Goal: Navigation & Orientation: Find specific page/section

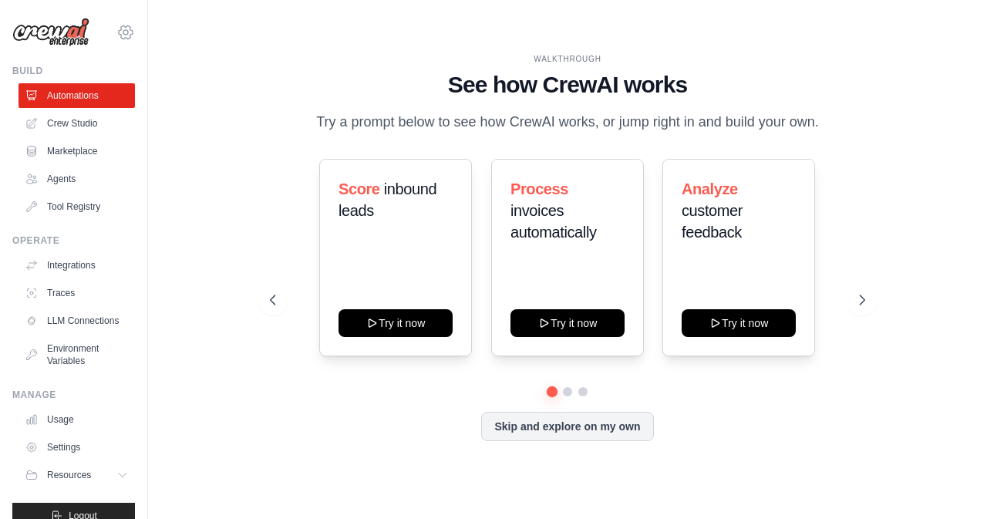
click at [123, 30] on icon at bounding box center [125, 32] width 5 height 5
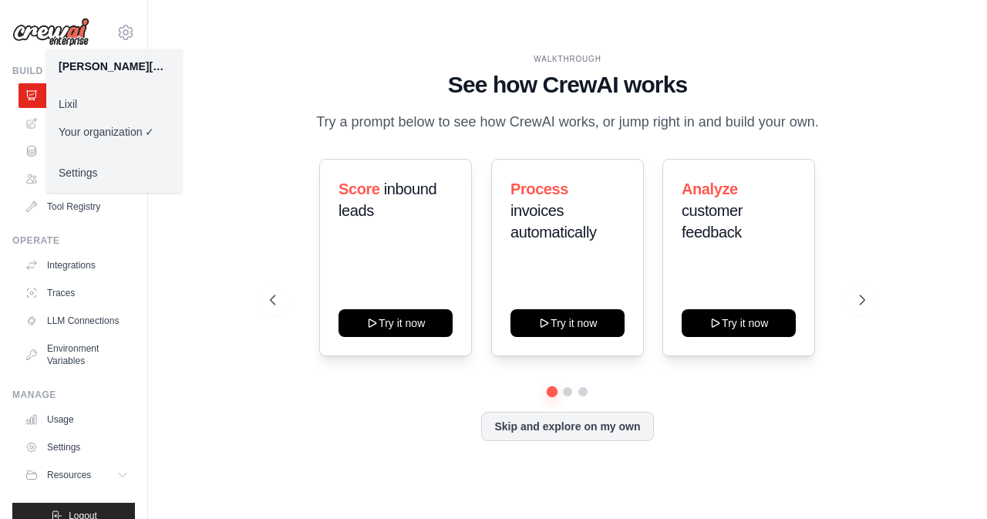
click at [67, 107] on link "Lixil" at bounding box center [114, 104] width 136 height 28
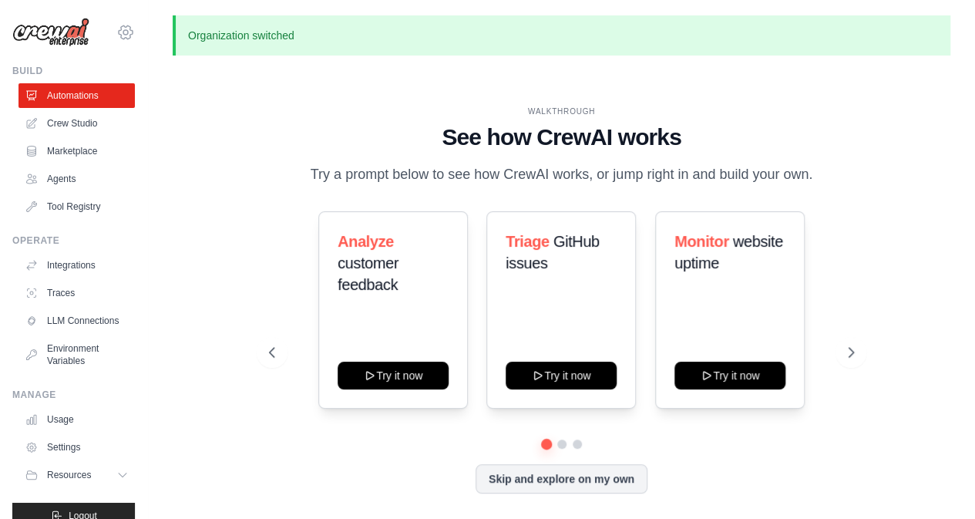
click at [116, 33] on icon at bounding box center [125, 32] width 19 height 19
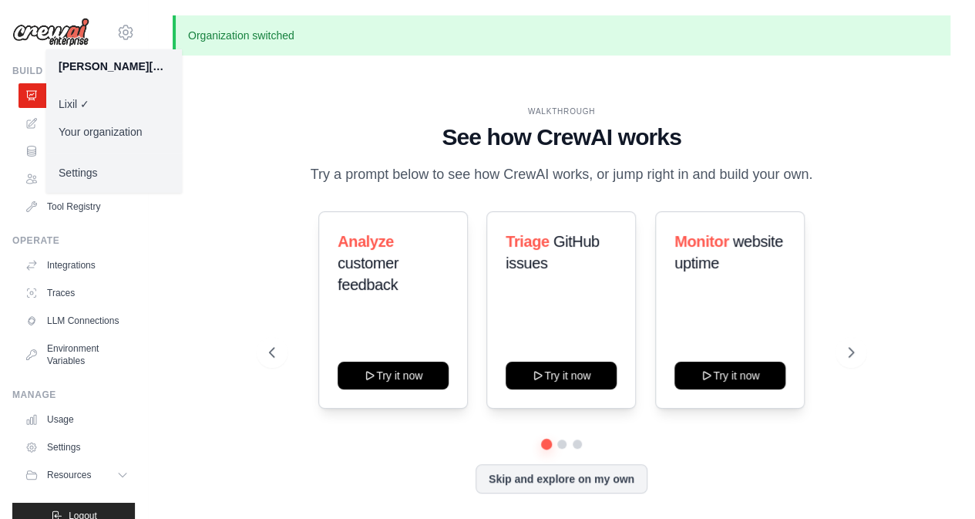
click at [116, 130] on link "Your organization" at bounding box center [114, 132] width 136 height 28
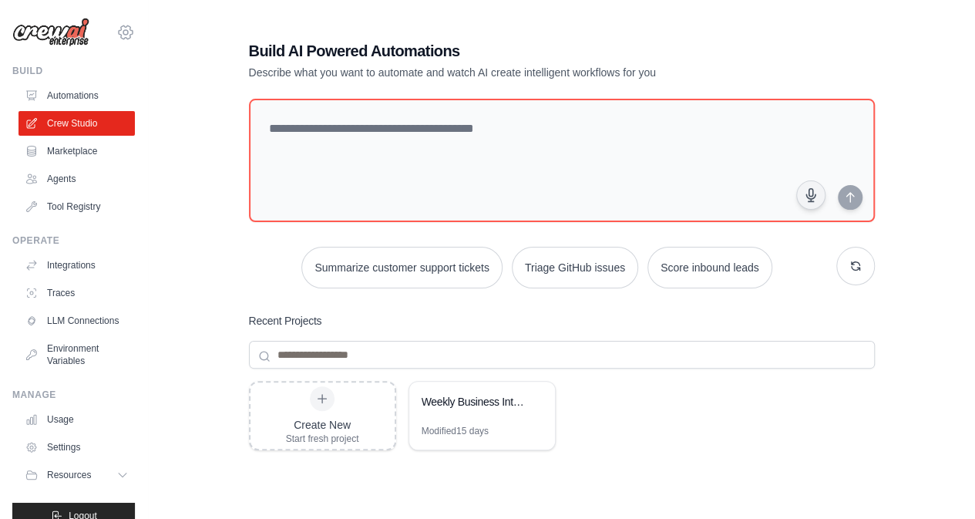
click at [116, 27] on icon at bounding box center [125, 32] width 19 height 19
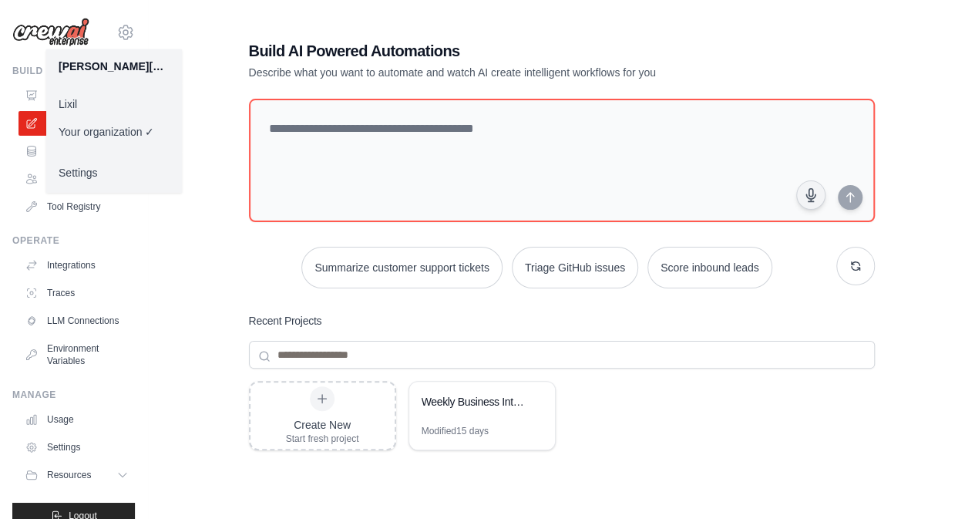
click at [76, 105] on link "Lixil" at bounding box center [114, 104] width 136 height 28
